Goal: Find specific page/section: Find specific page/section

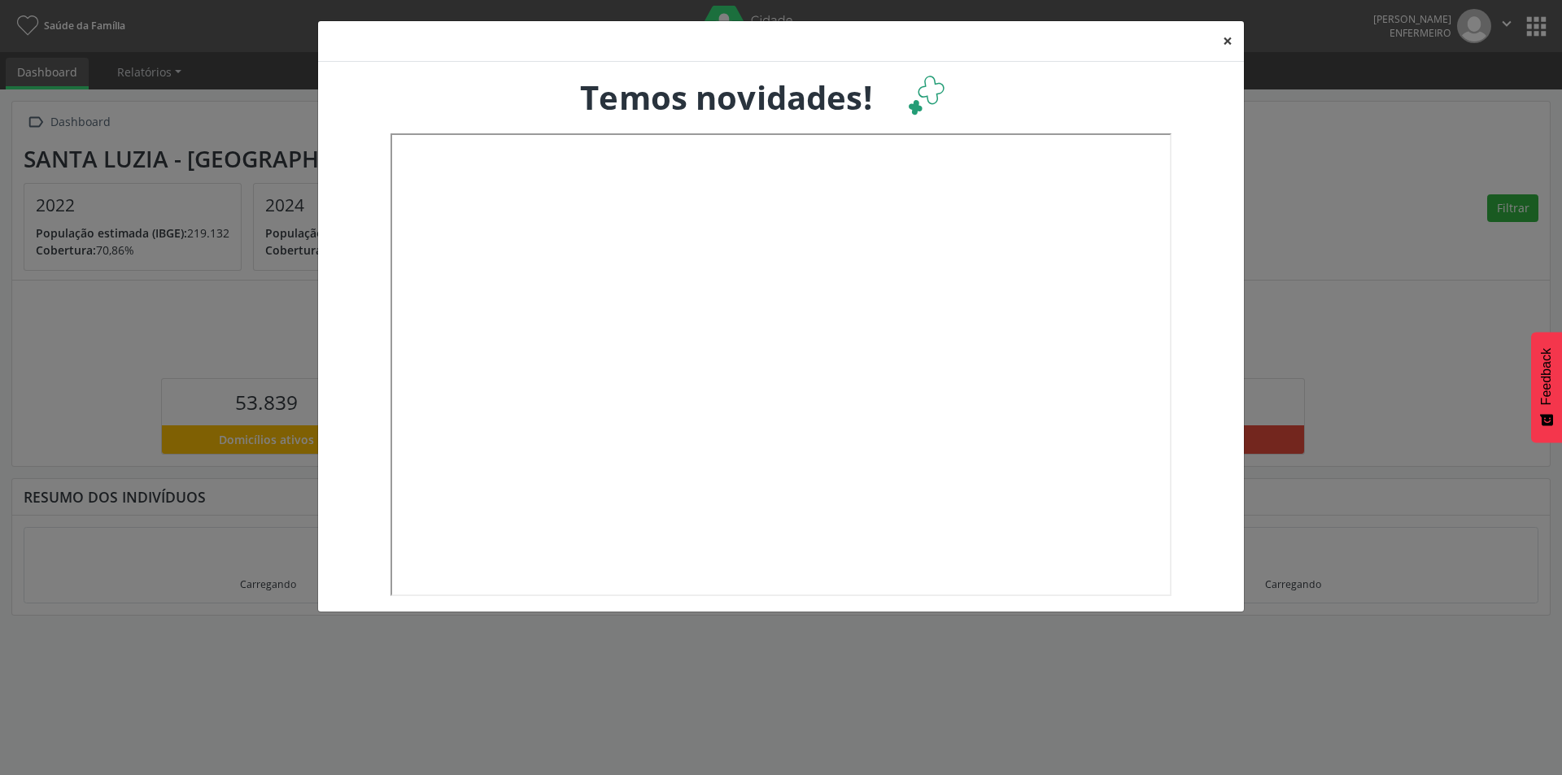
click at [1222, 48] on button "×" at bounding box center [1227, 41] width 33 height 40
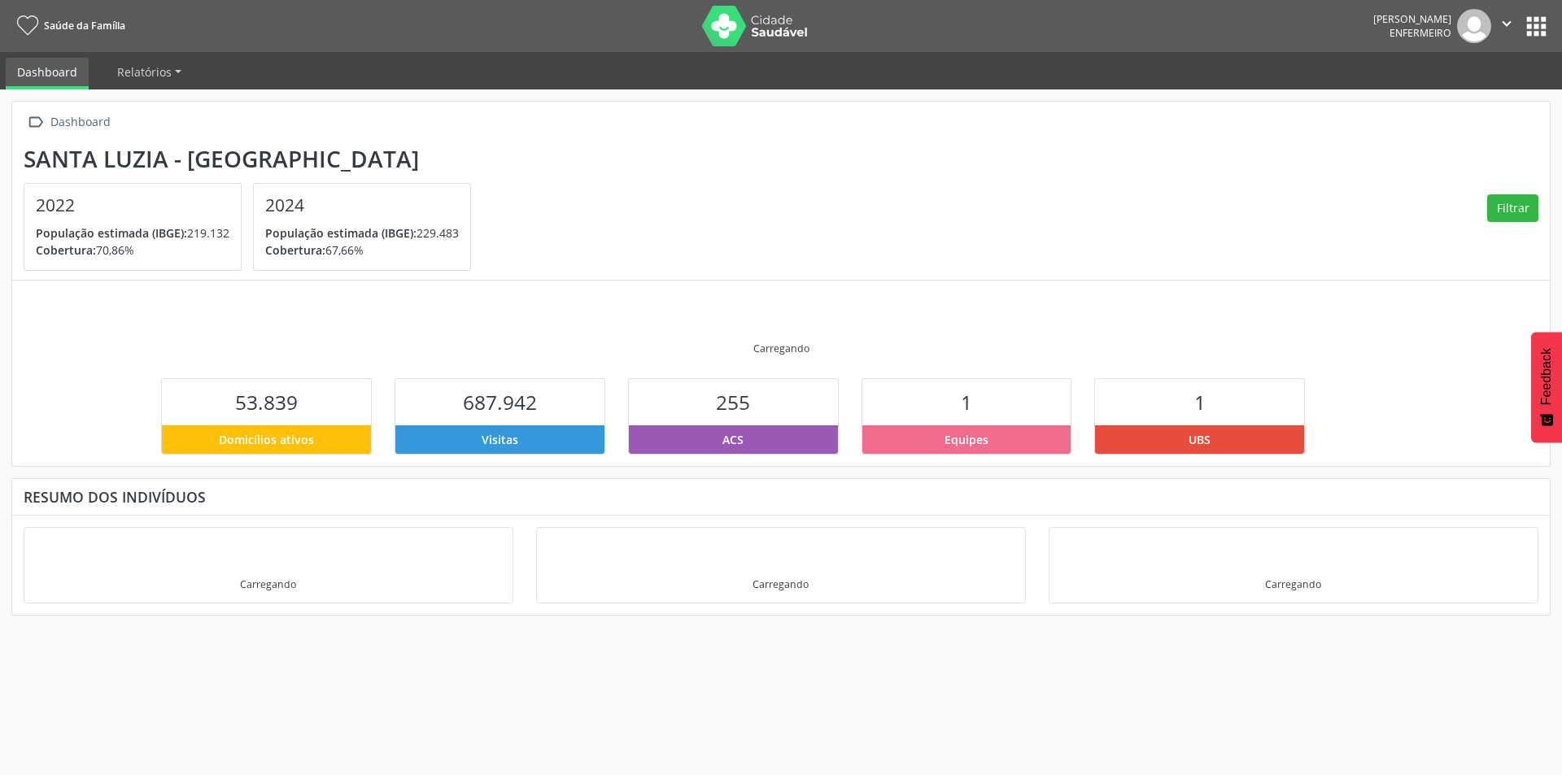
click at [1542, 25] on button "apps" at bounding box center [1536, 26] width 28 height 28
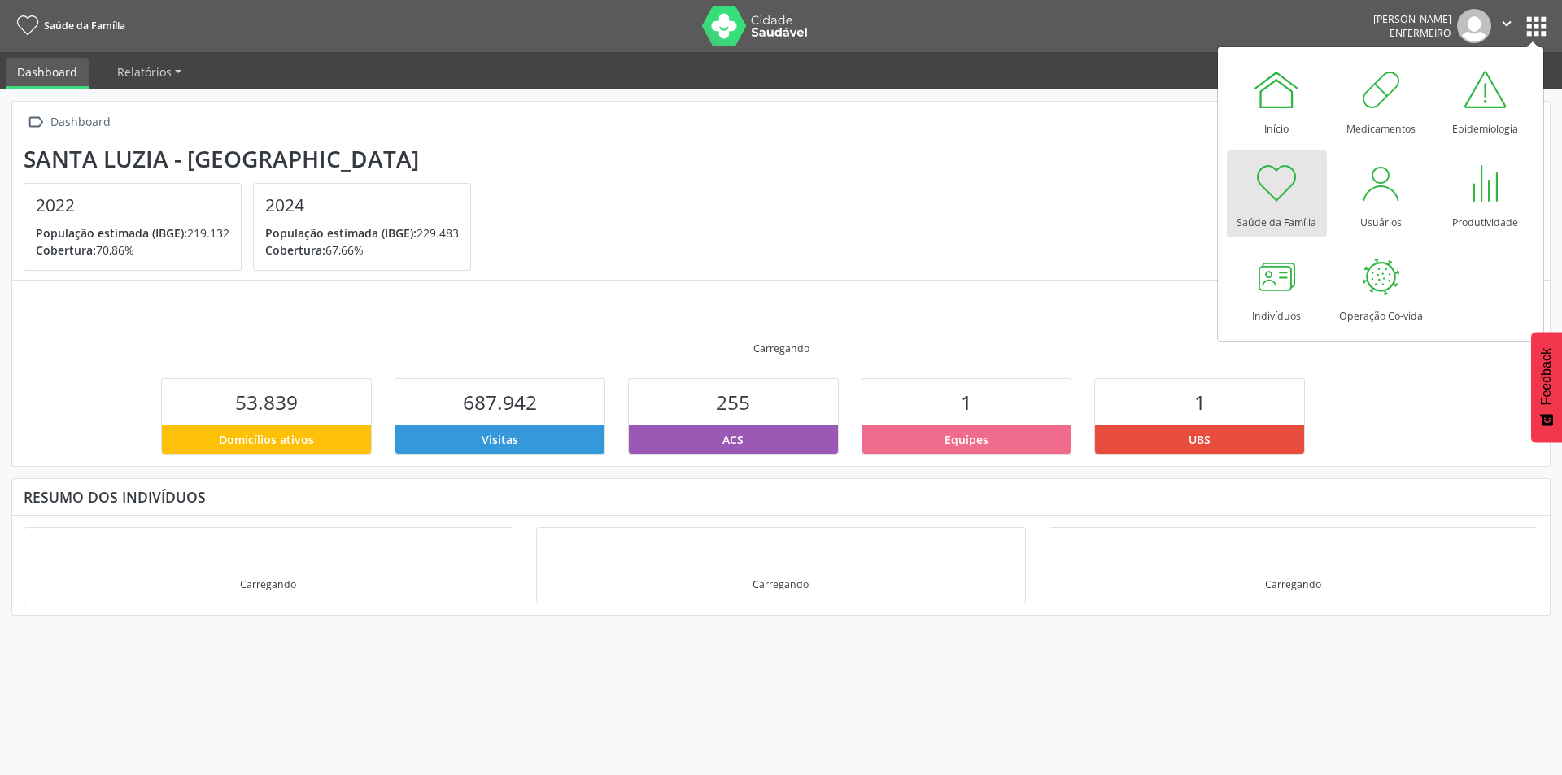
click at [1094, 215] on section "Santa Luzia - MG 2022 População estimada (IBGE): 219.132 Cobertura: 70,86% 2024…" at bounding box center [781, 209] width 1515 height 126
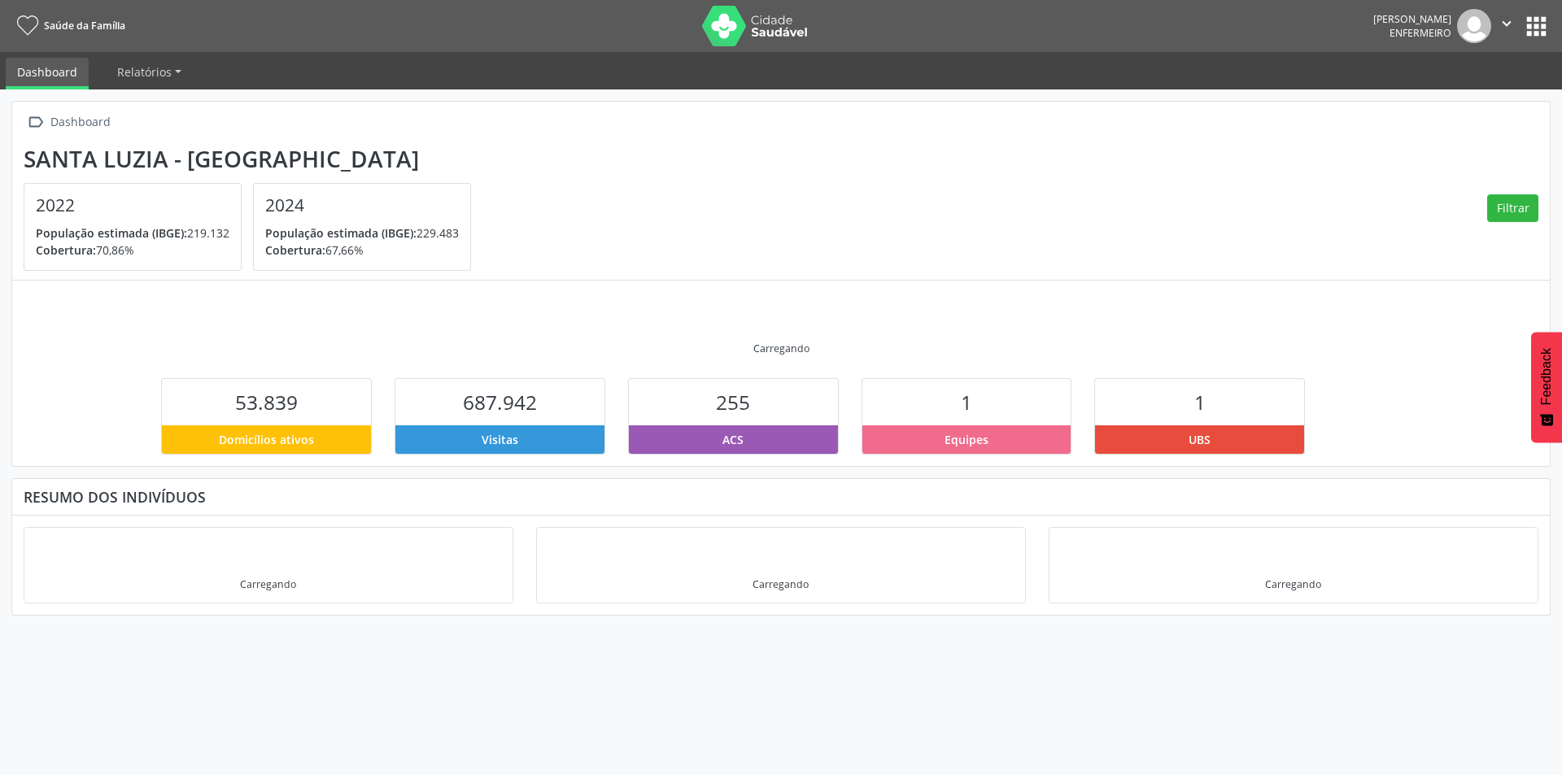
click at [1508, 13] on button "" at bounding box center [1506, 26] width 31 height 34
click at [909, 344] on div "Carregando" at bounding box center [781, 329] width 1515 height 75
click at [978, 251] on section "Santa Luzia - MG 2022 População estimada (IBGE): 219.132 Cobertura: 70,86% 2024…" at bounding box center [781, 209] width 1515 height 126
click at [169, 79] on span "Relatórios" at bounding box center [144, 71] width 55 height 15
click at [151, 114] on link "Desfechos da visita" at bounding box center [176, 110] width 139 height 28
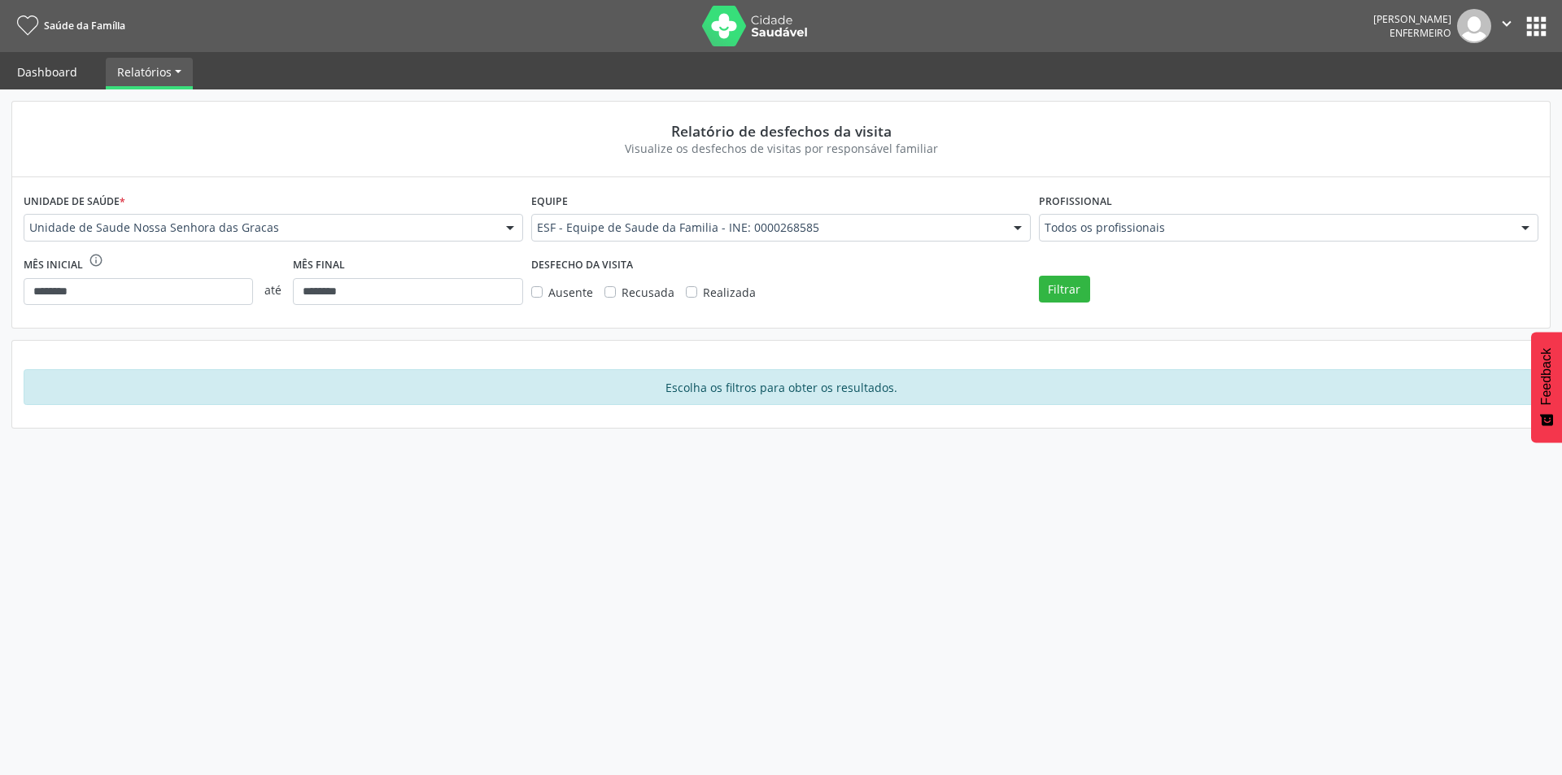
click at [50, 70] on link "Dashboard" at bounding box center [47, 72] width 83 height 28
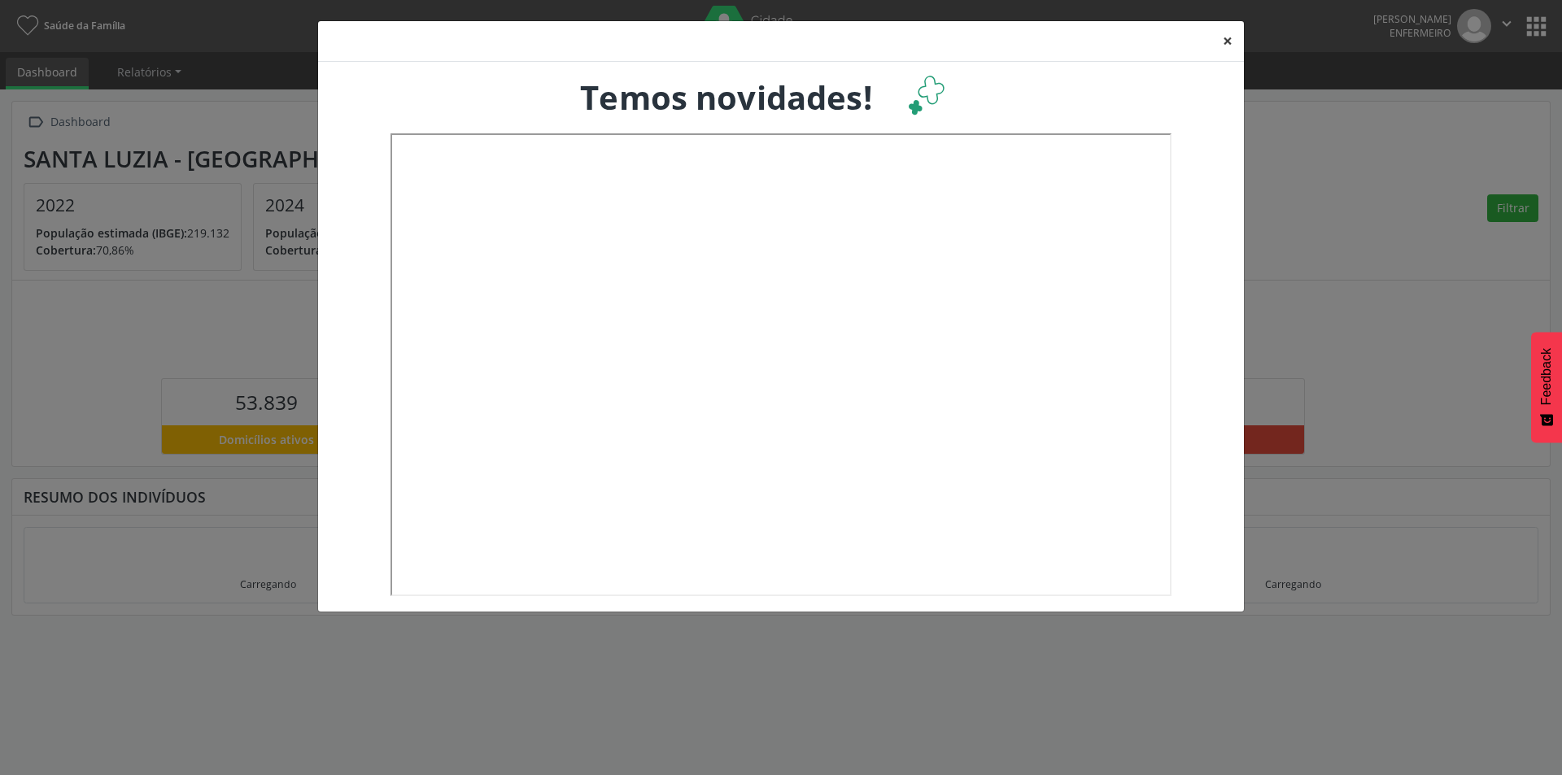
click at [1229, 46] on button "×" at bounding box center [1227, 41] width 33 height 40
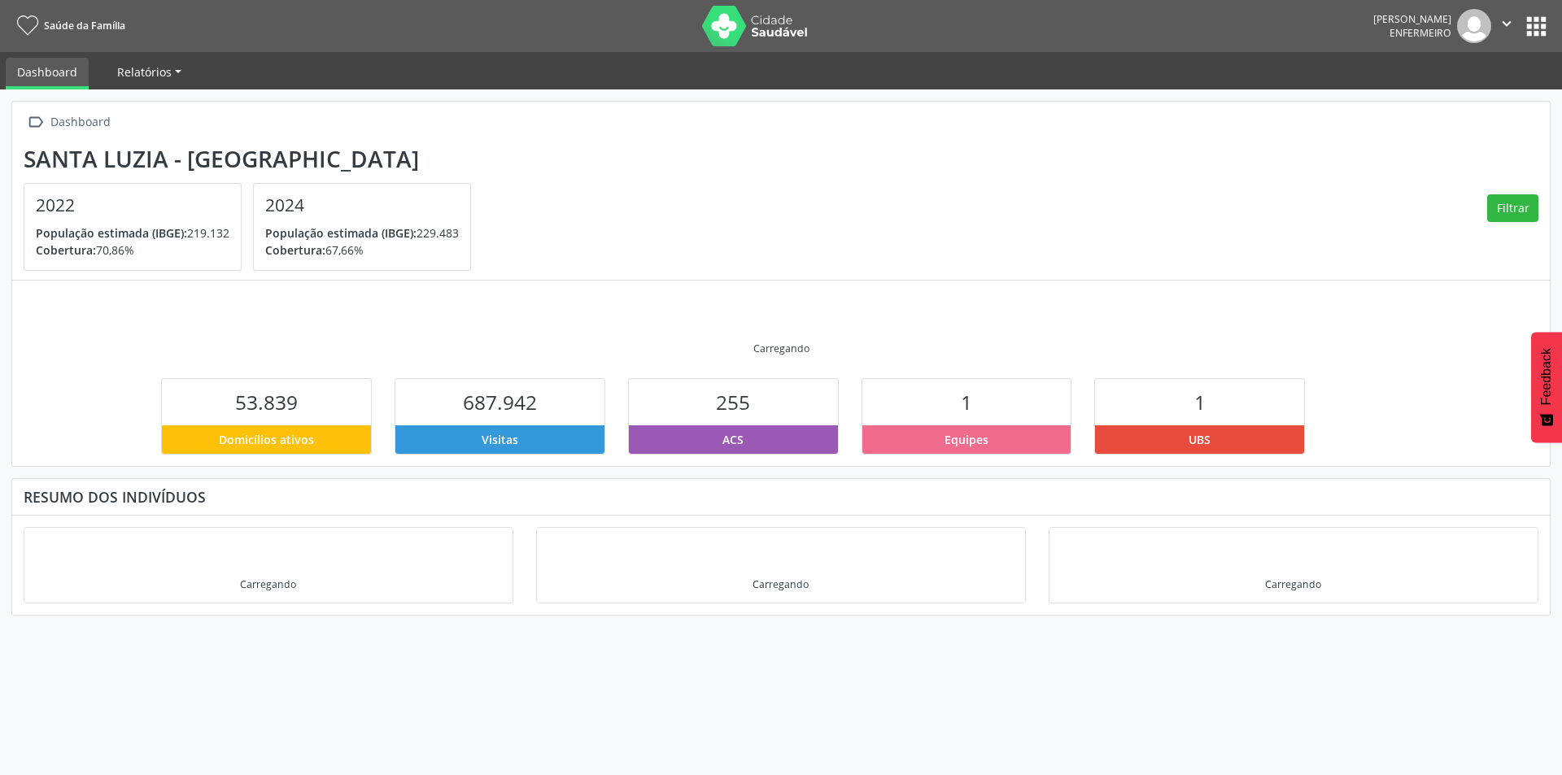
click at [161, 78] on span "Relatórios" at bounding box center [144, 71] width 55 height 15
click at [1533, 17] on button "apps" at bounding box center [1536, 26] width 28 height 28
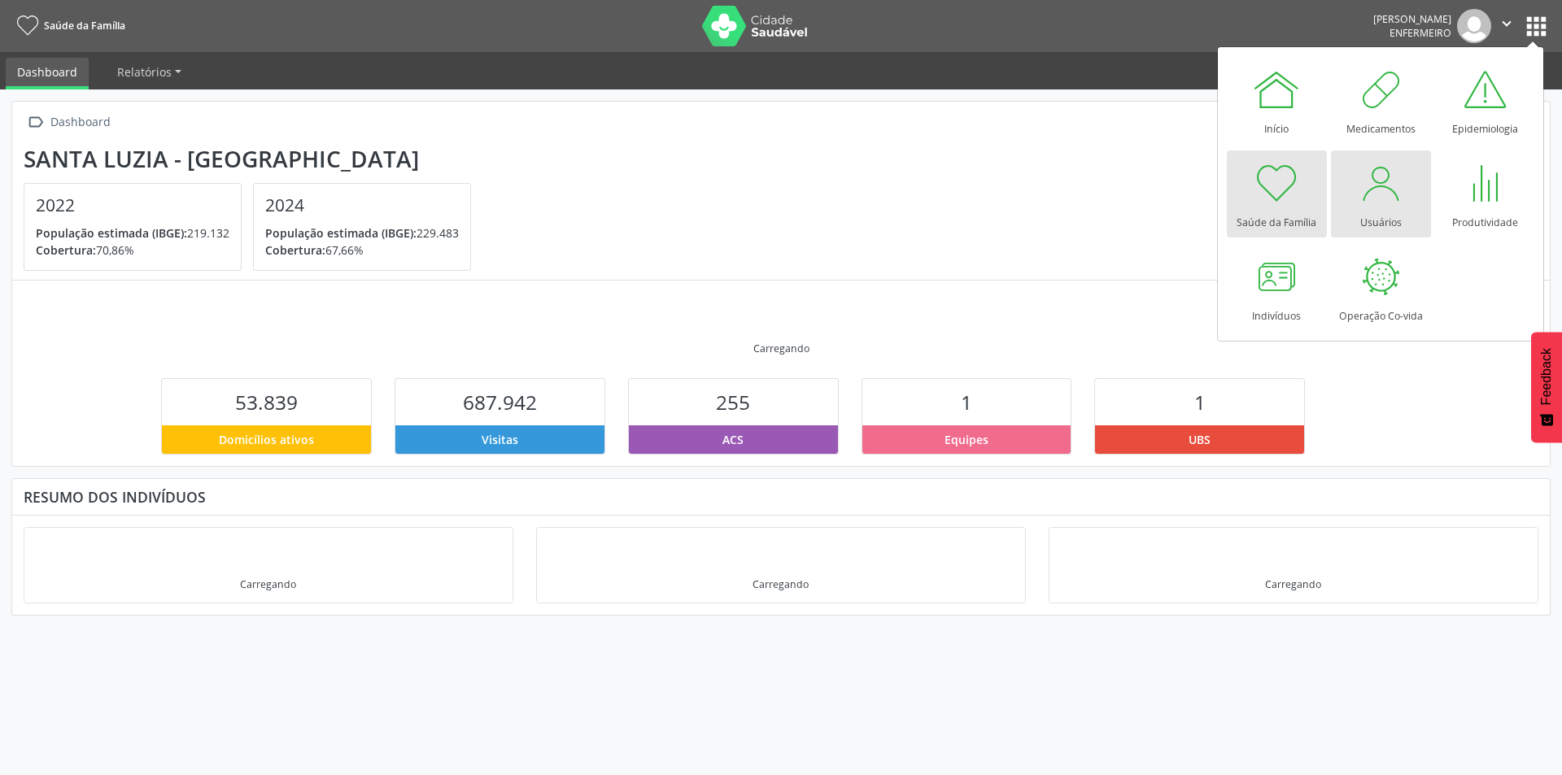
click at [1416, 185] on link "Usuários" at bounding box center [1381, 194] width 100 height 87
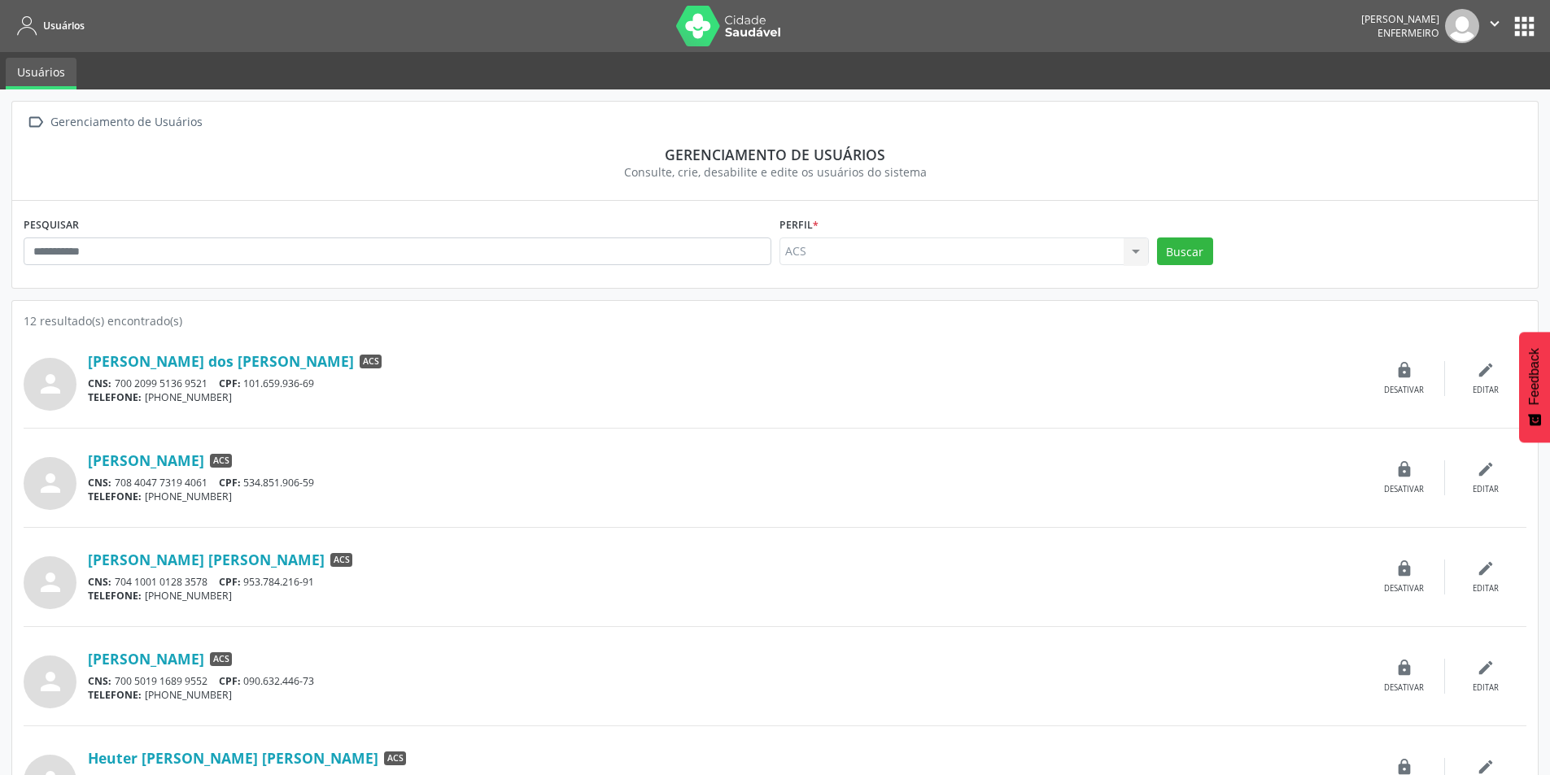
click at [1127, 251] on div "ACS ACS Nenhum resultado encontrado para: " " Não há nenhuma opção para ser exi…" at bounding box center [963, 252] width 369 height 28
click at [1142, 249] on div "ACS ACS Nenhum resultado encontrado para: " " Não há nenhuma opção para ser exi…" at bounding box center [963, 252] width 369 height 28
click at [1529, 16] on button "apps" at bounding box center [1524, 26] width 28 height 28
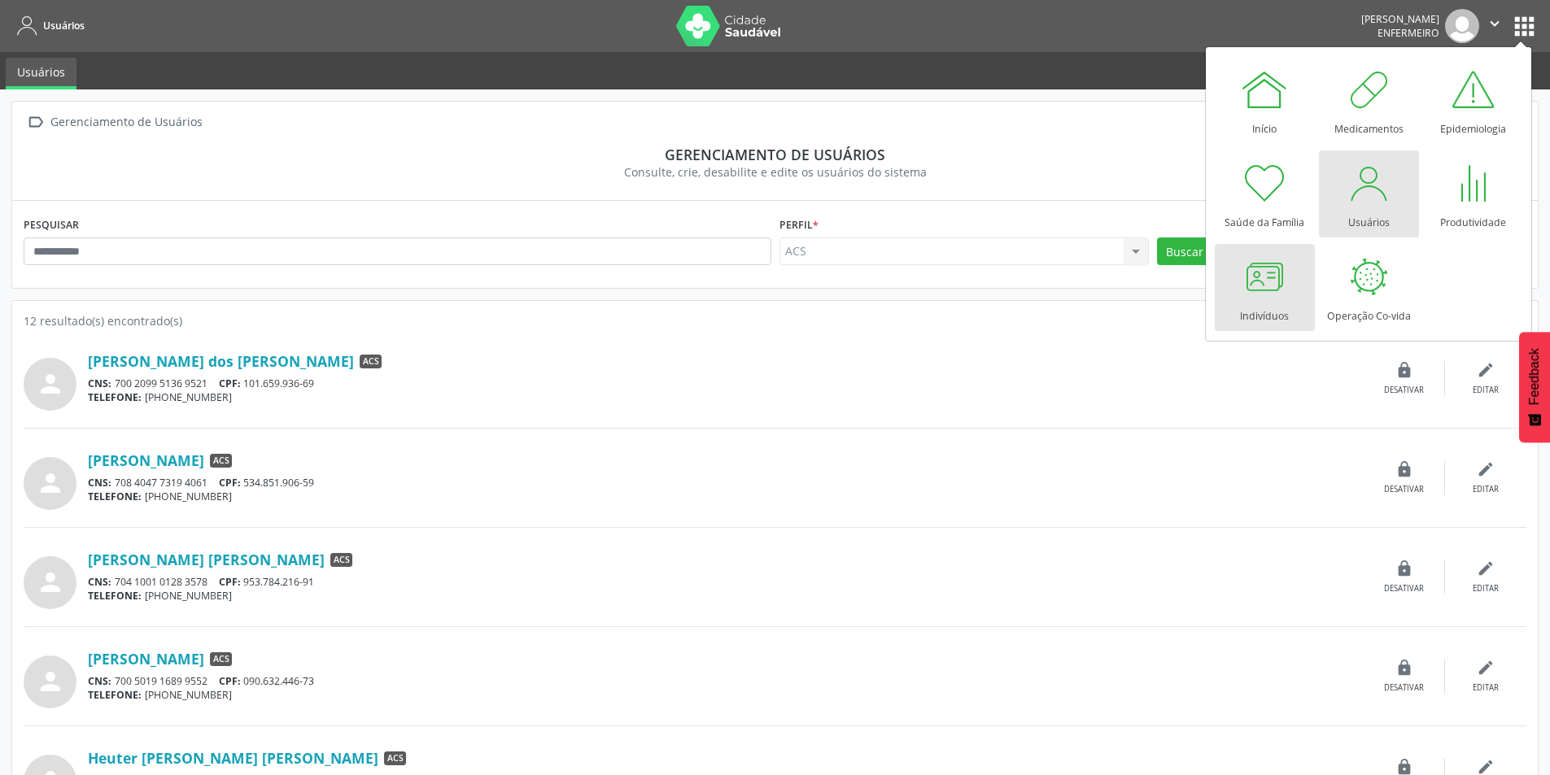
click at [1275, 318] on div "Indivíduos" at bounding box center [1264, 312] width 49 height 22
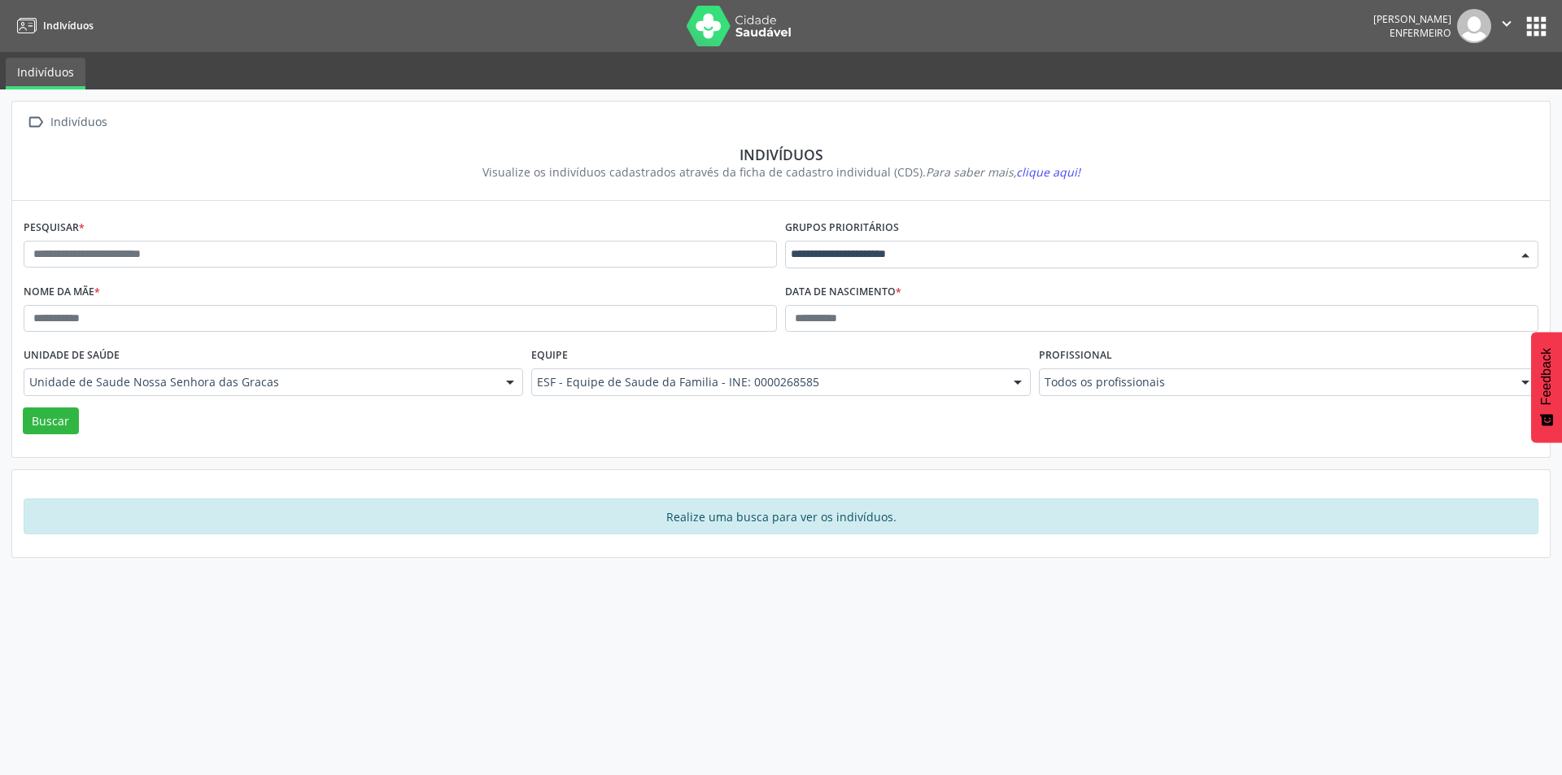
click at [1476, 254] on div at bounding box center [1161, 255] width 753 height 28
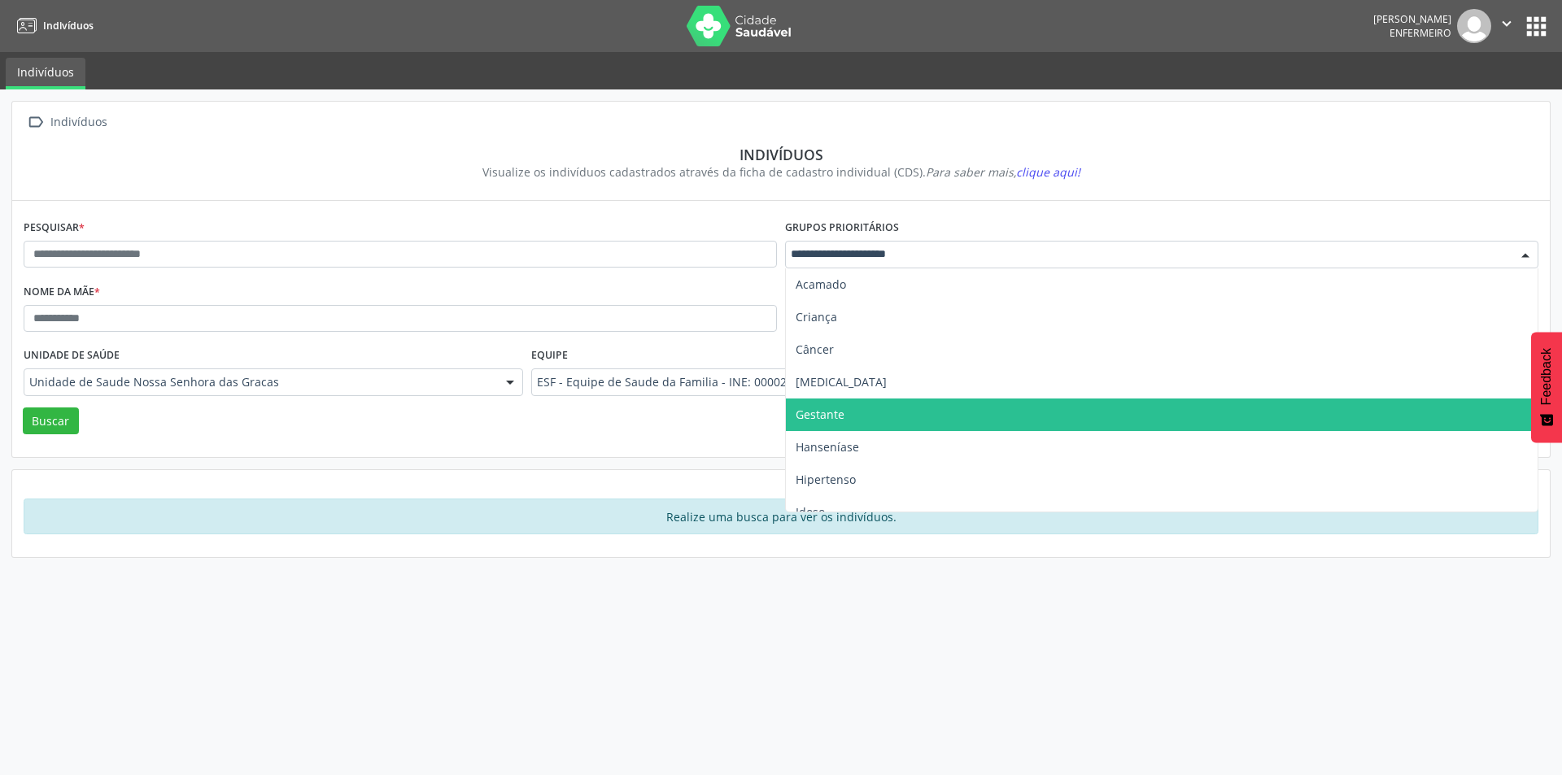
click at [827, 408] on span "Gestante" at bounding box center [820, 414] width 49 height 15
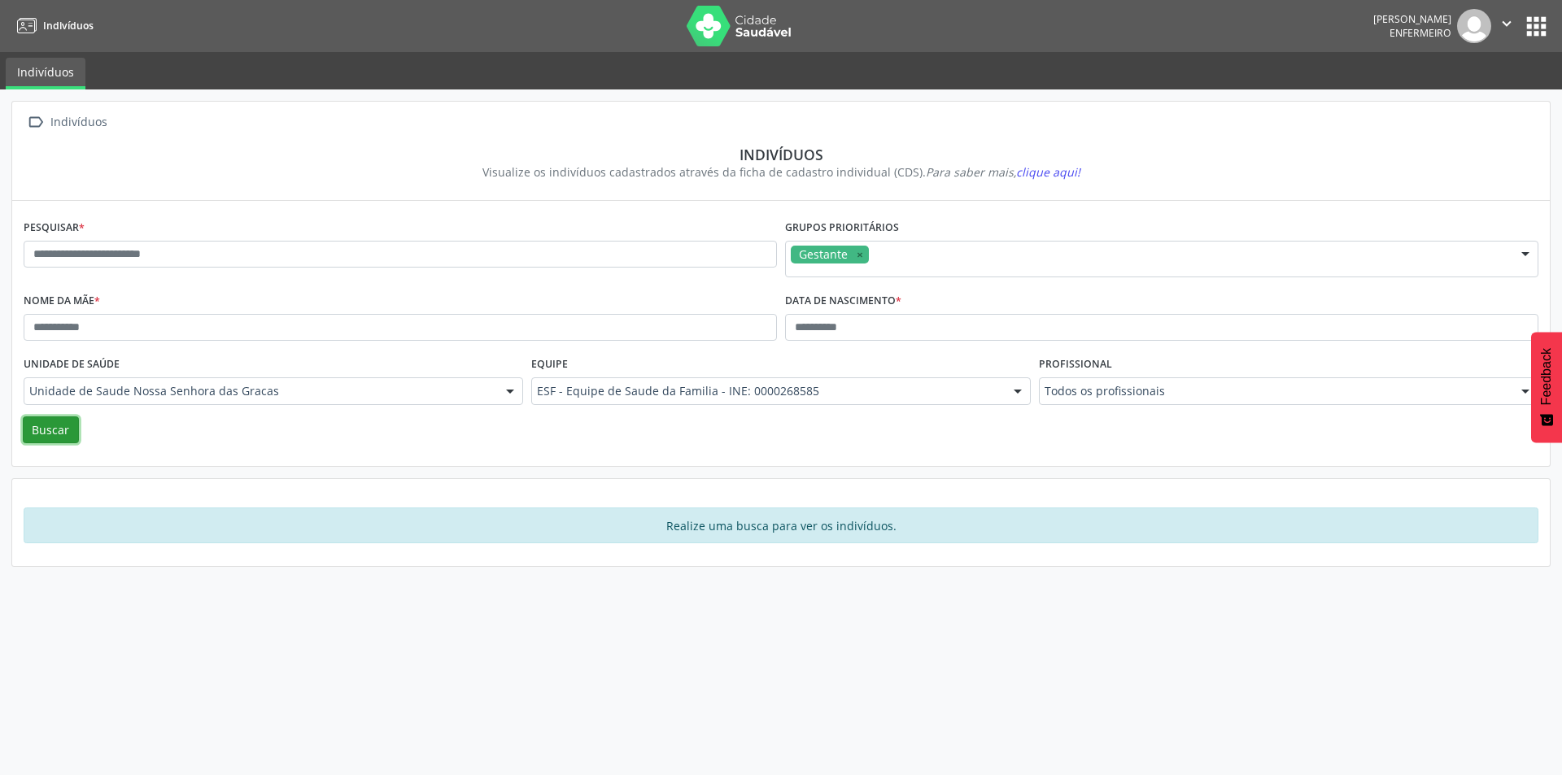
click at [40, 437] on button "Buscar" at bounding box center [51, 431] width 56 height 28
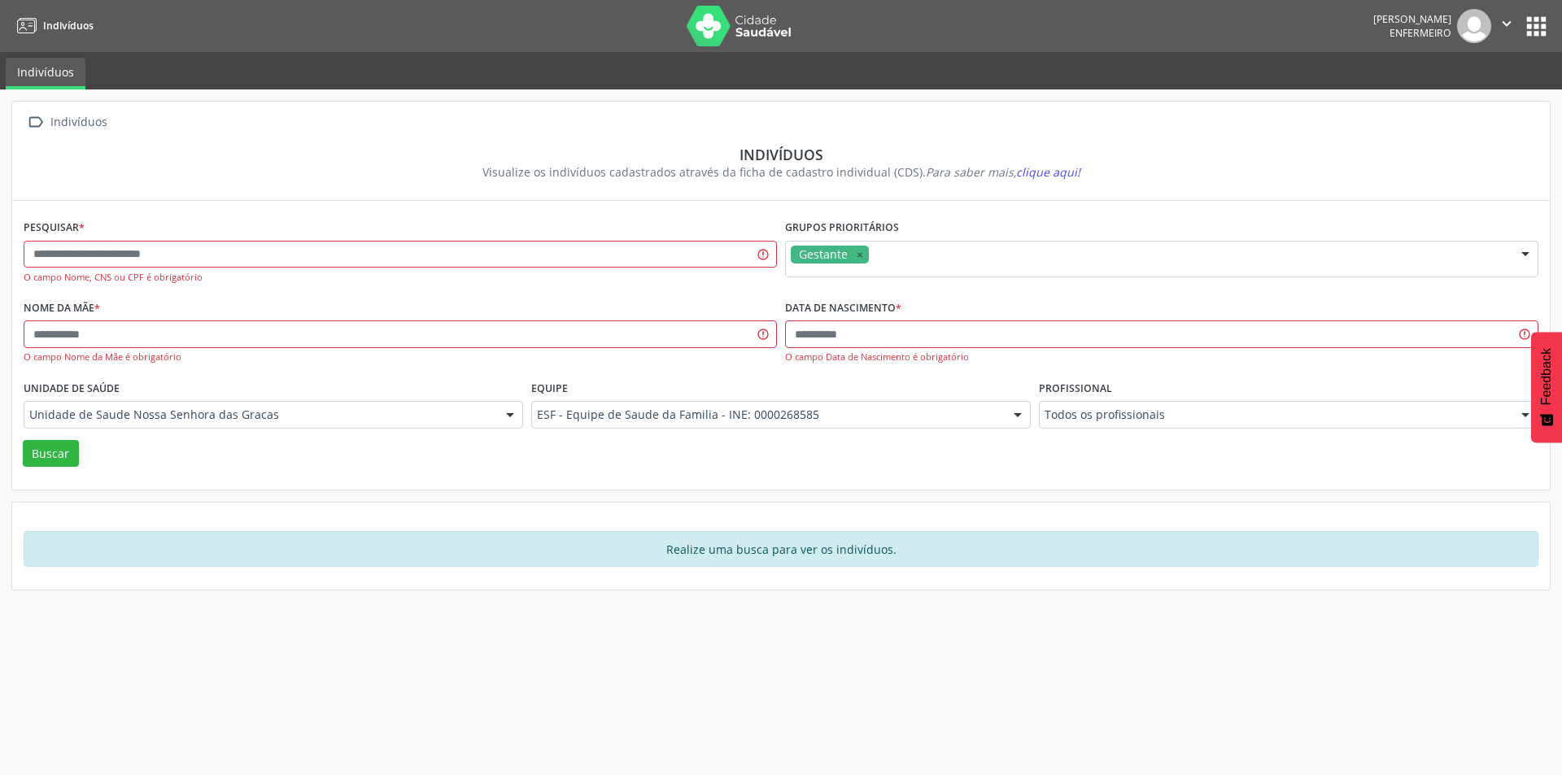
click at [1530, 8] on nav "Indivíduos [PERSON_NAME] Enfermeiro  Configurações Sair apps" at bounding box center [781, 26] width 1562 height 52
click at [1529, 26] on button "apps" at bounding box center [1536, 26] width 28 height 28
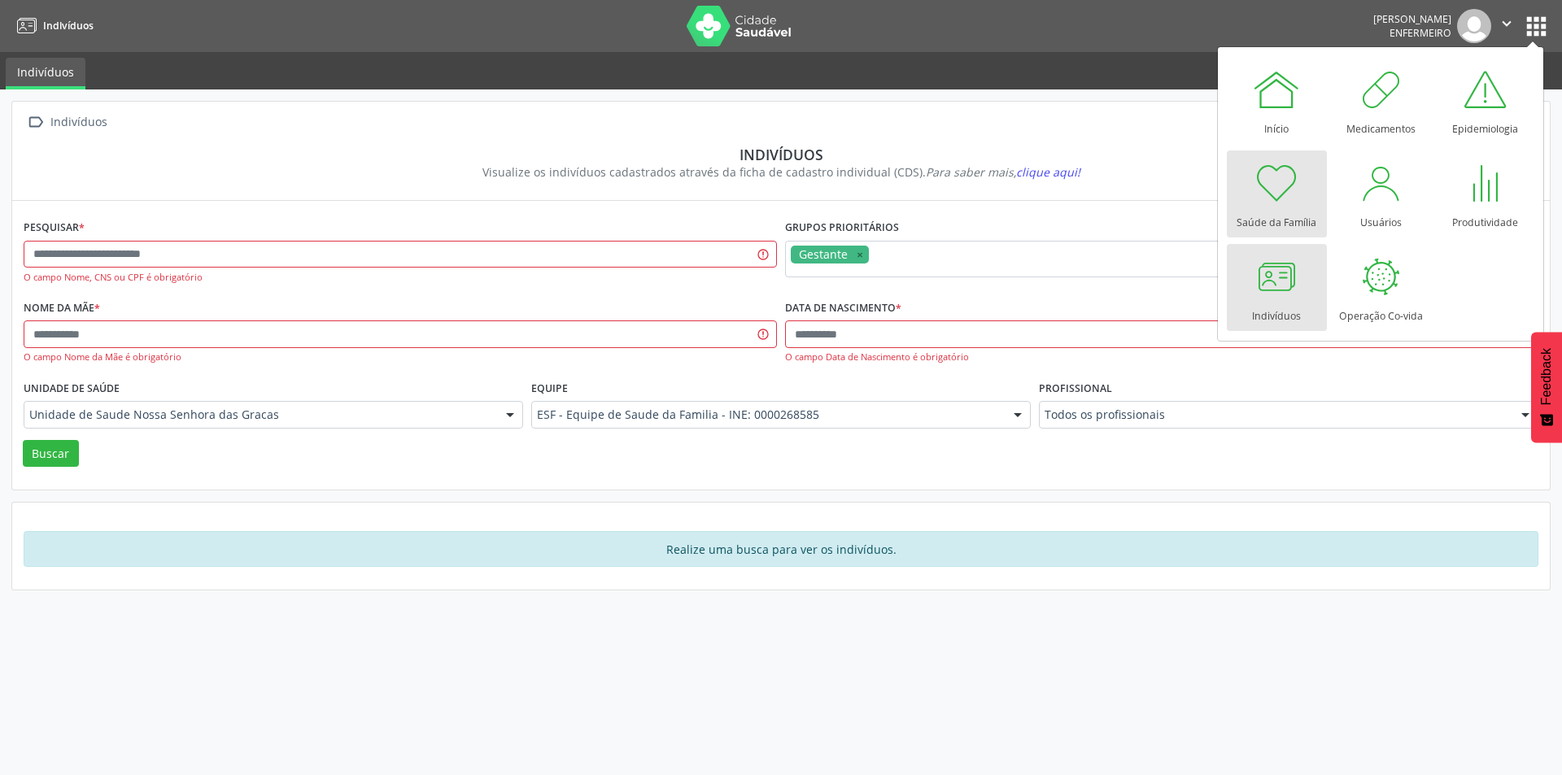
click at [1276, 201] on div at bounding box center [1276, 183] width 49 height 49
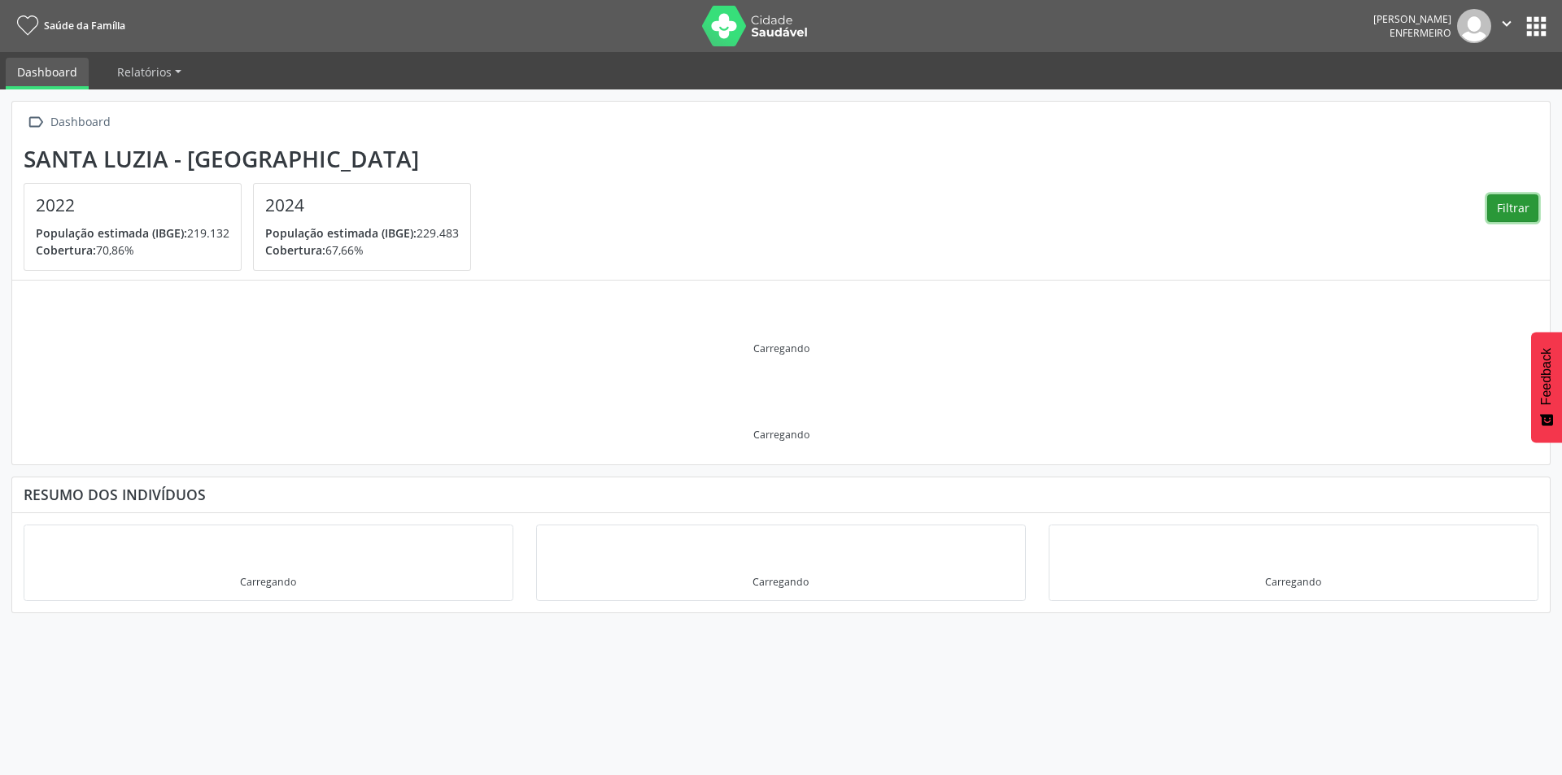
click at [1517, 205] on button "Filtrar" at bounding box center [1512, 208] width 51 height 28
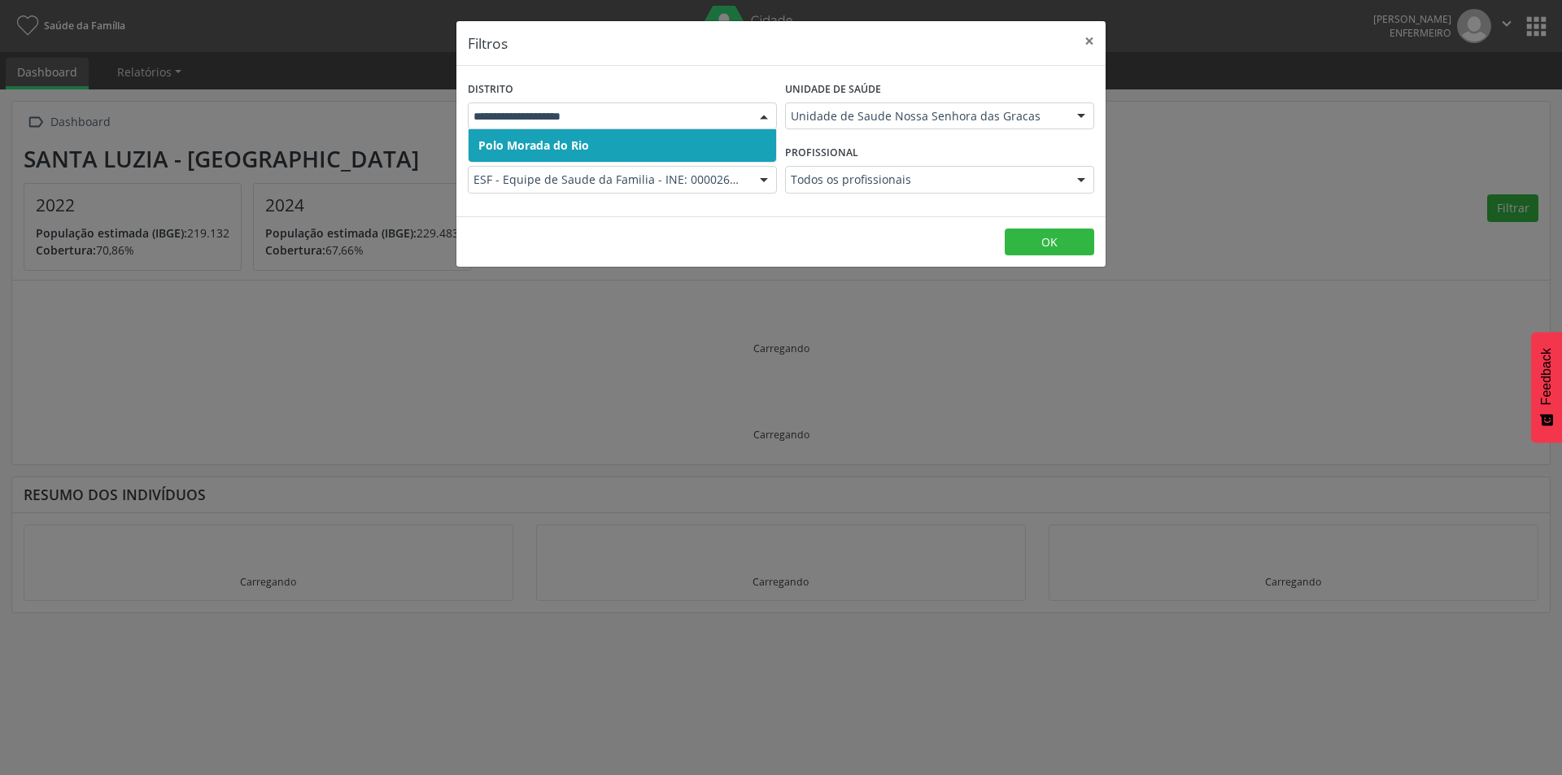
click at [610, 115] on input "text" at bounding box center [609, 116] width 270 height 16
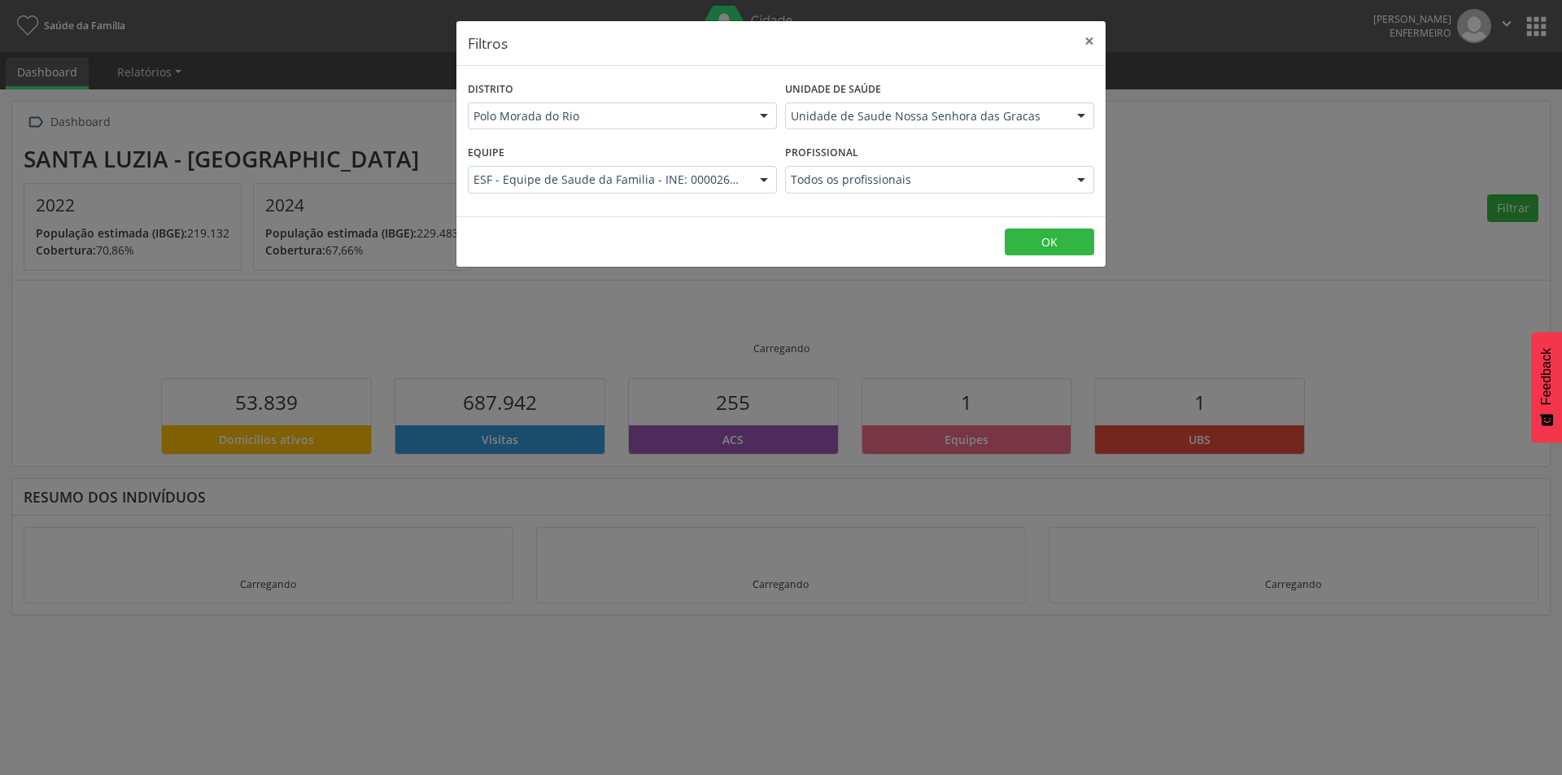
click at [888, 214] on div "Distrito Polo Morada do Rio Polo Morada do Rio Nenhum resultado encontrado para…" at bounding box center [780, 141] width 649 height 151
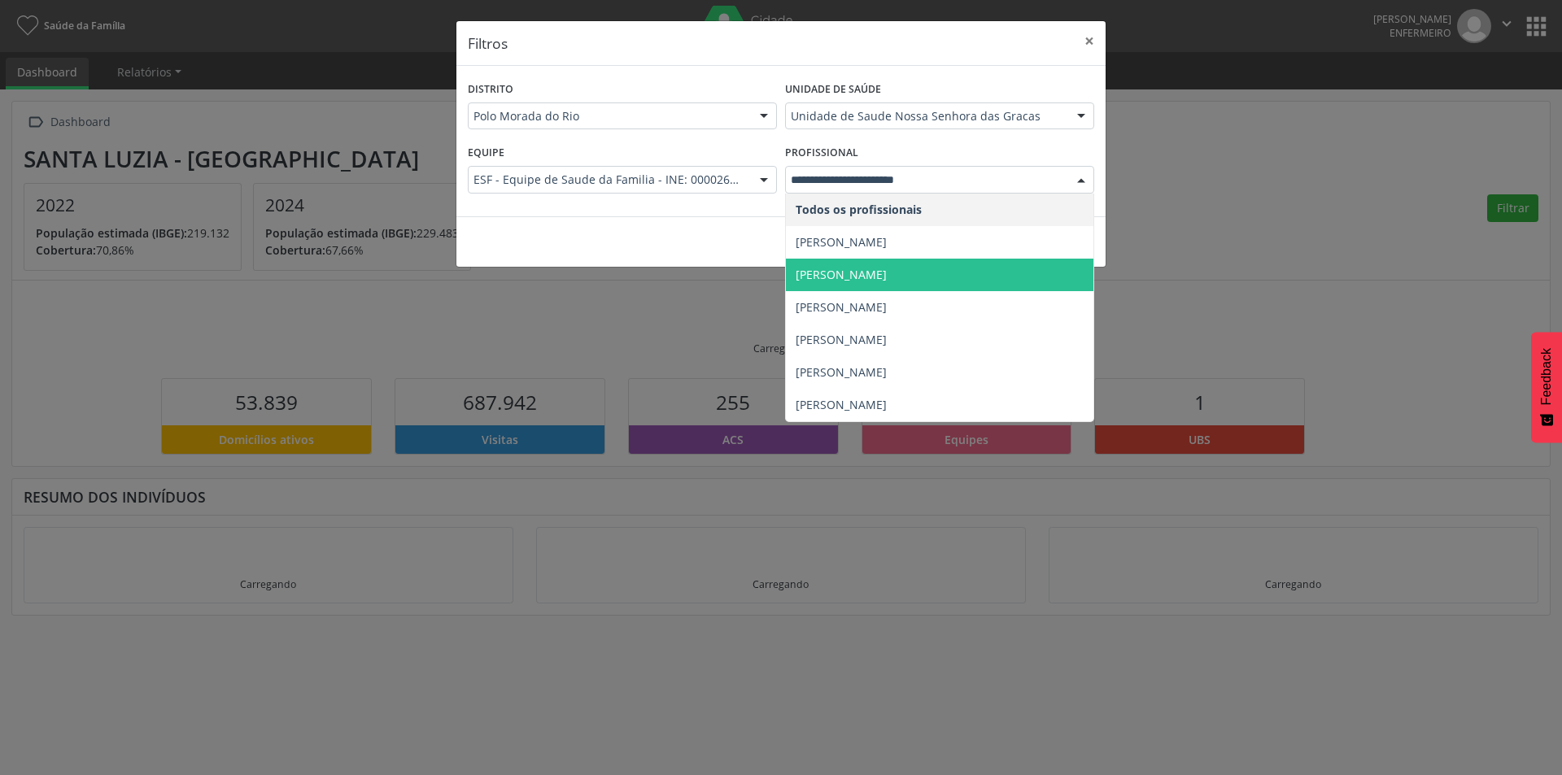
click at [615, 216] on footer "OK" at bounding box center [780, 241] width 649 height 51
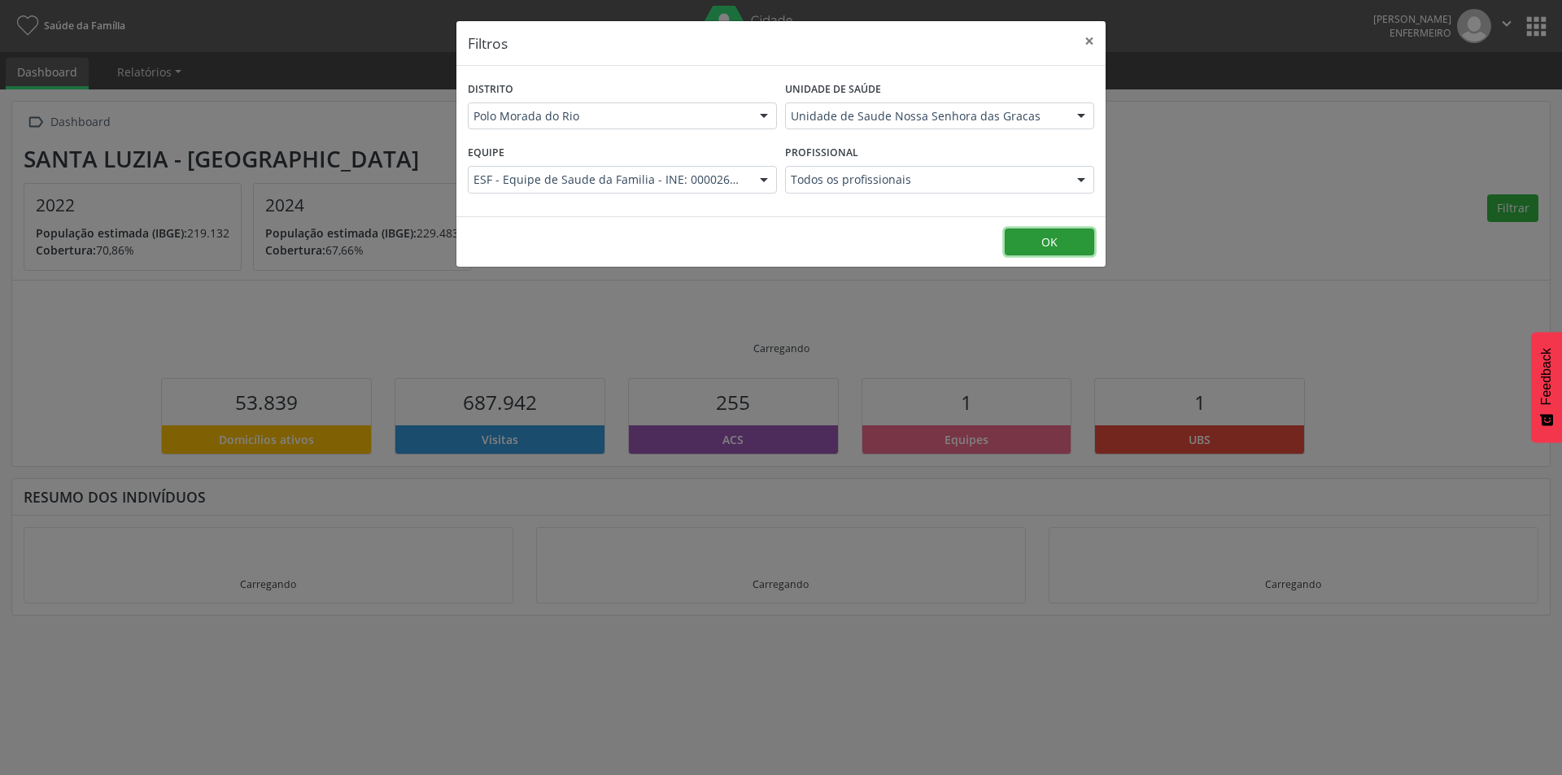
click at [1069, 244] on button "OK" at bounding box center [1049, 243] width 89 height 28
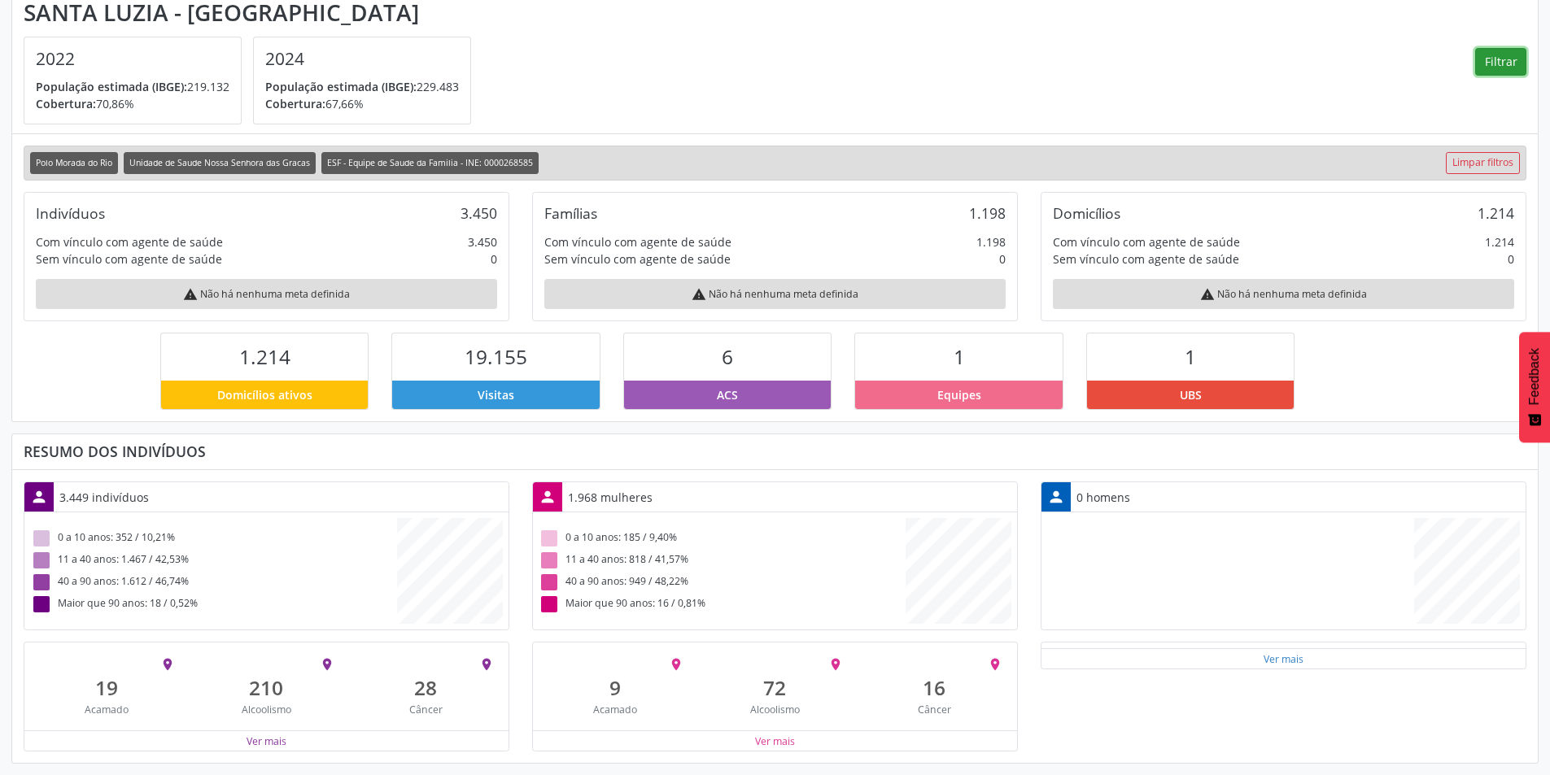
scroll to position [146, 0]
click at [844, 738] on div "Ver mais" at bounding box center [775, 741] width 484 height 20
click at [777, 746] on button "Ver mais" at bounding box center [774, 741] width 41 height 15
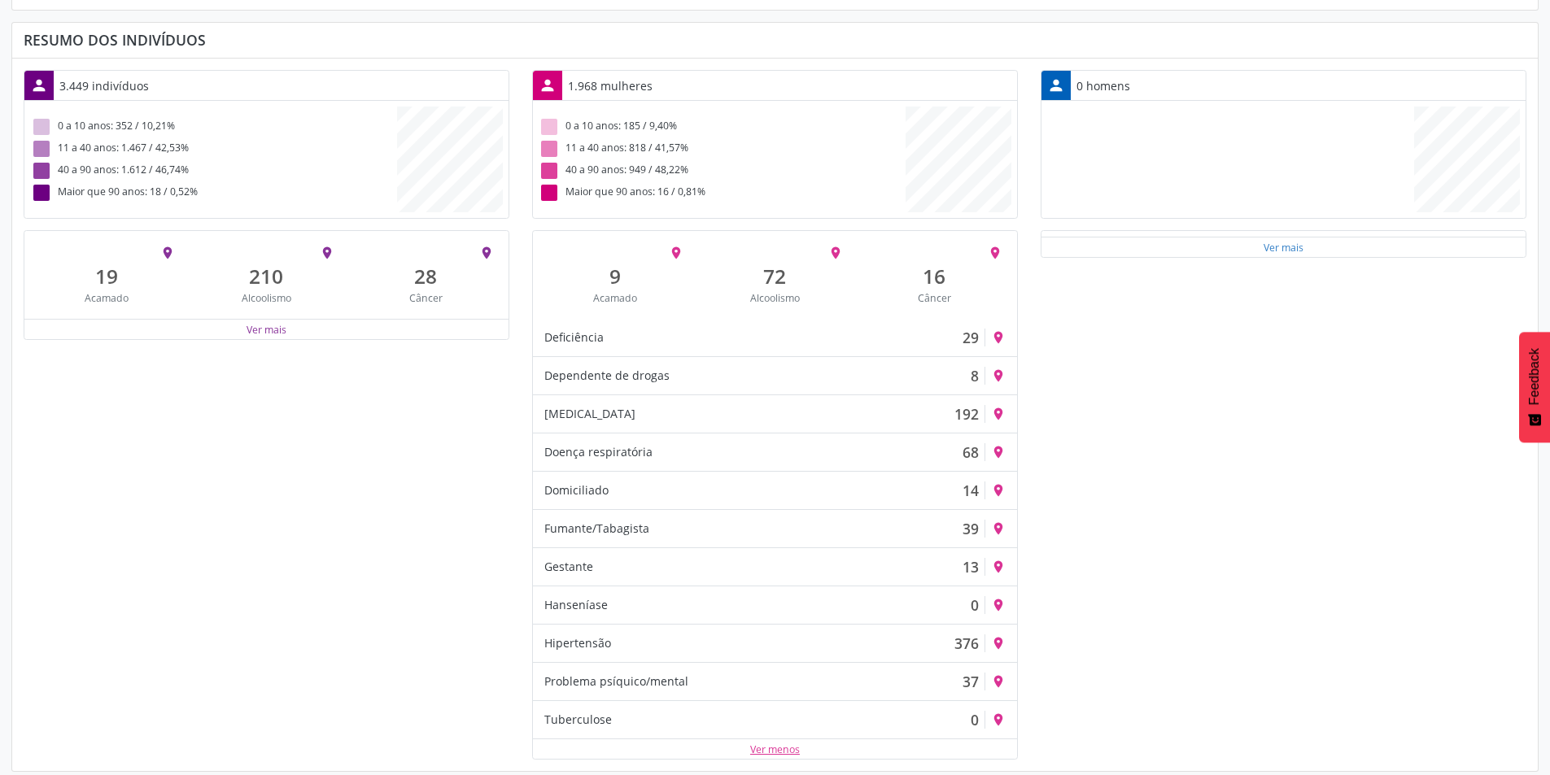
scroll to position [566, 0]
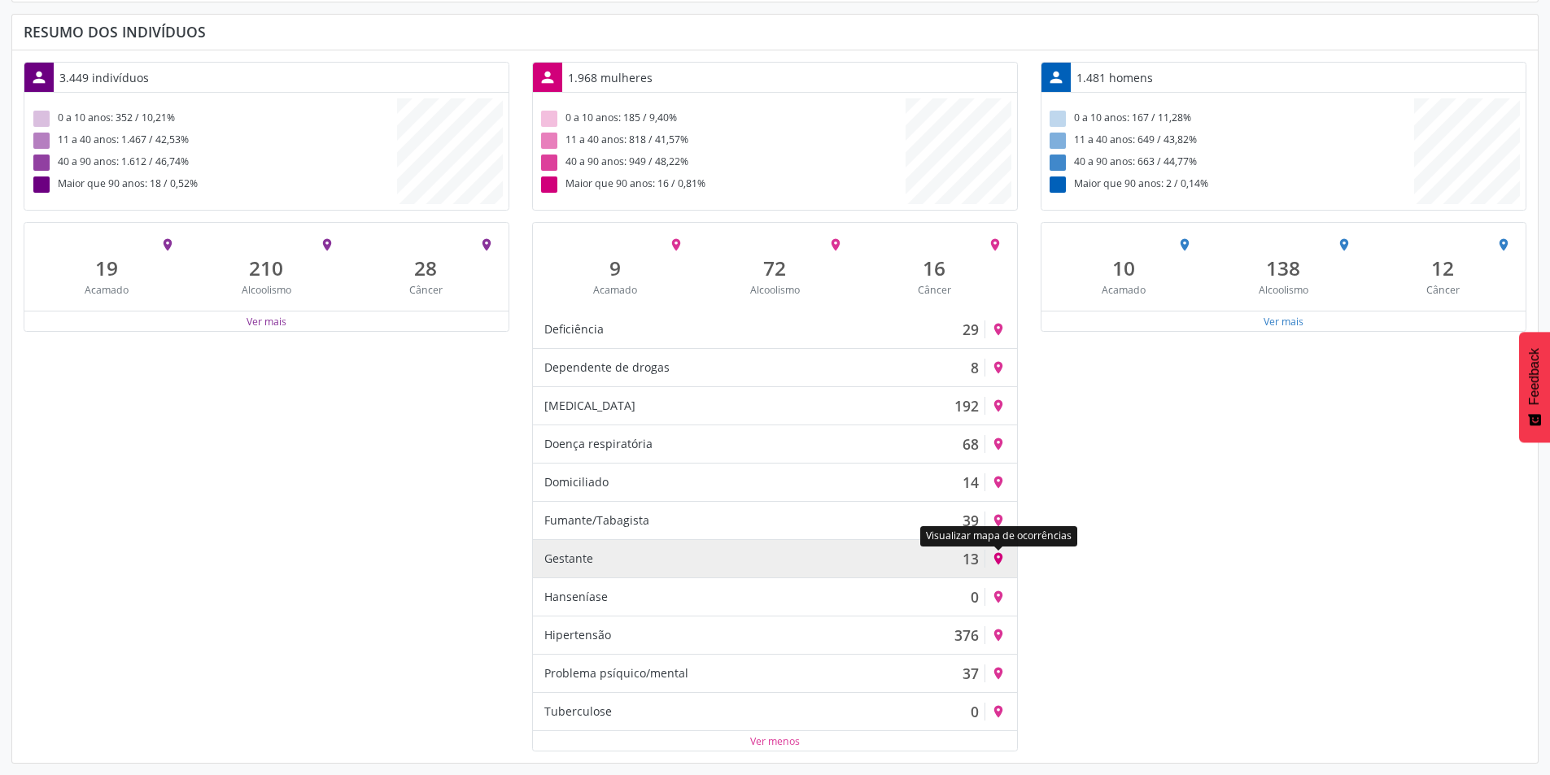
click at [997, 555] on icon "place" at bounding box center [998, 559] width 15 height 15
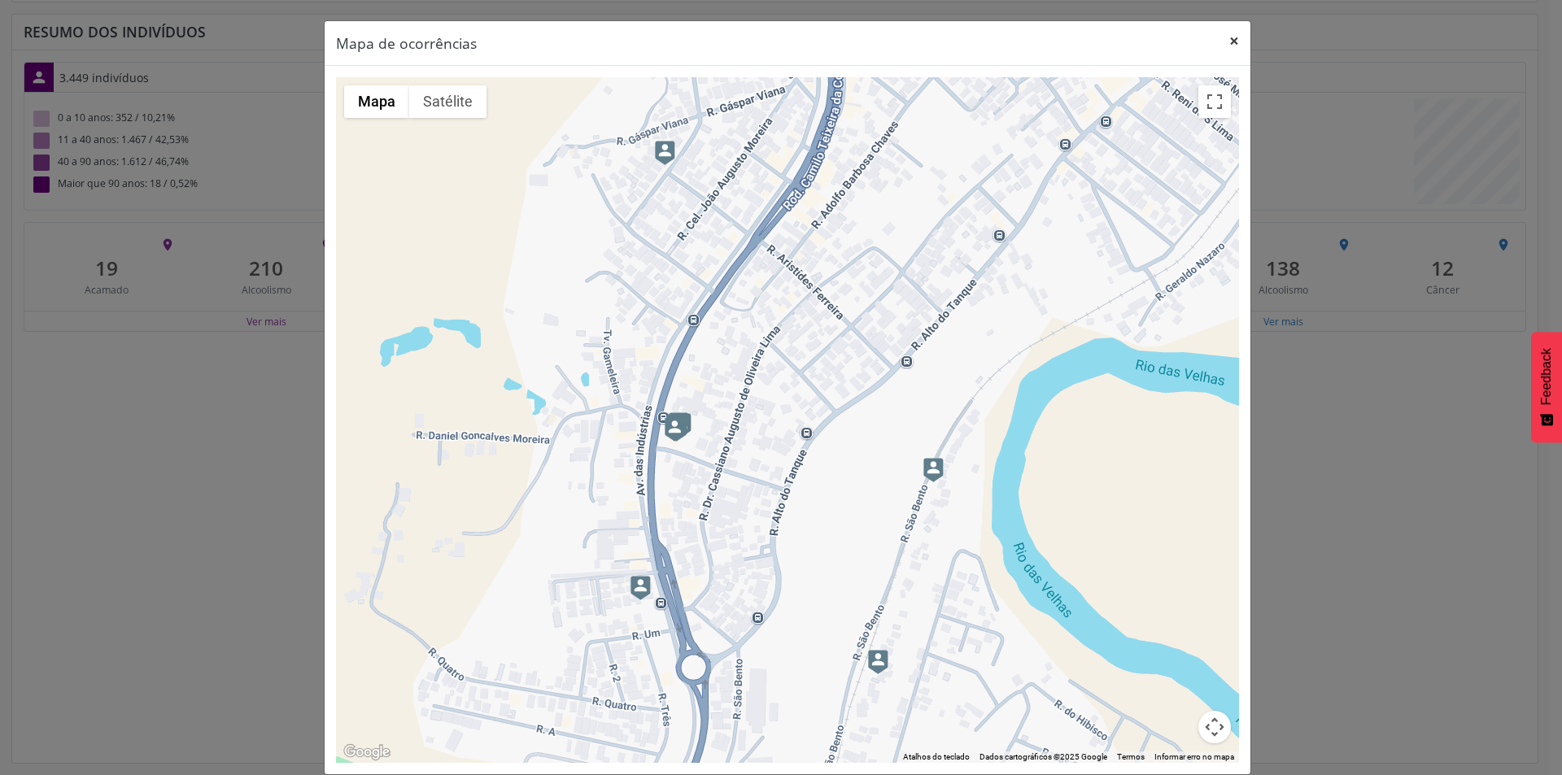
click at [1232, 46] on button "×" at bounding box center [1234, 41] width 33 height 40
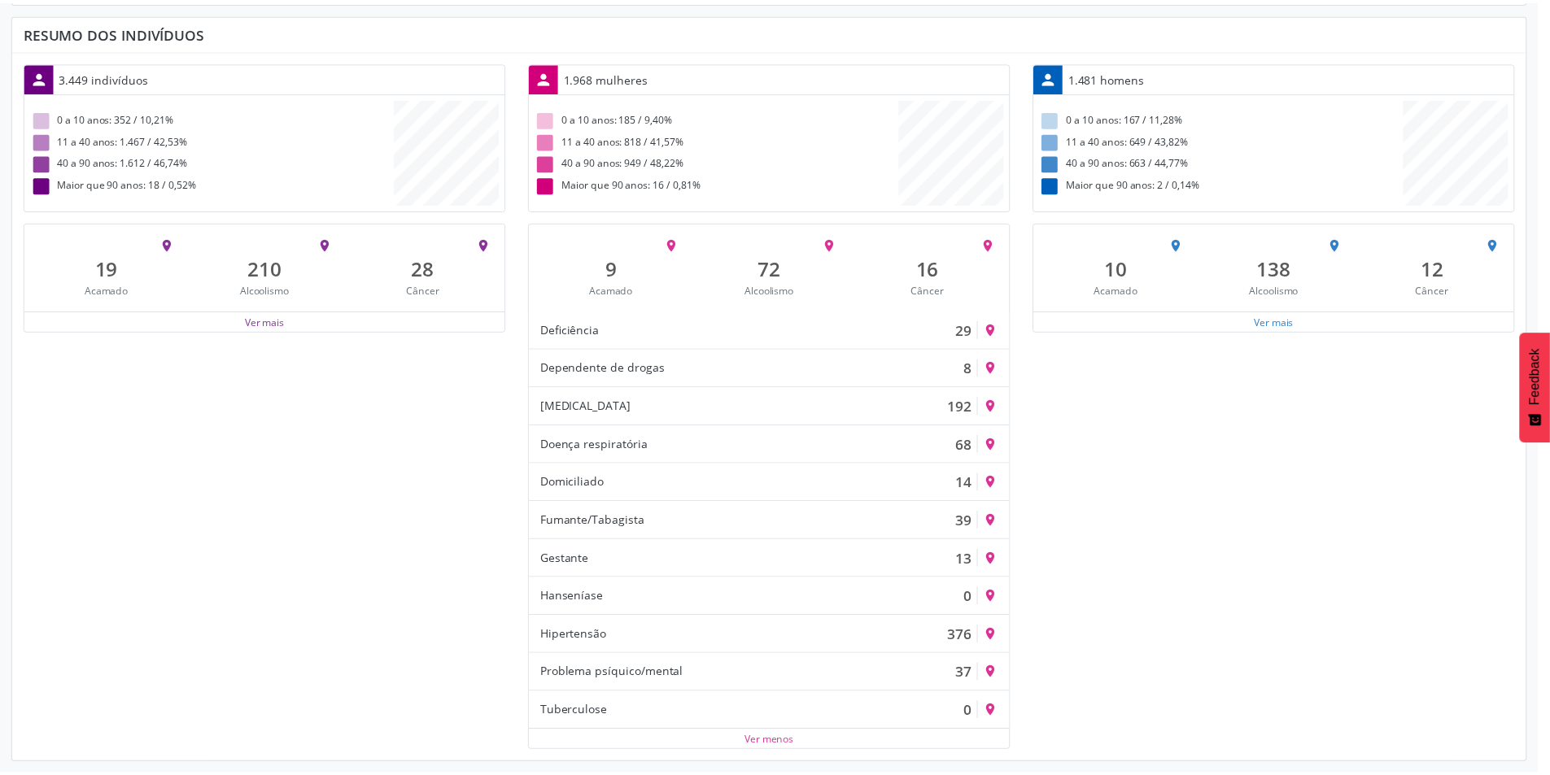
scroll to position [812914, 813096]
